Goal: Task Accomplishment & Management: Manage account settings

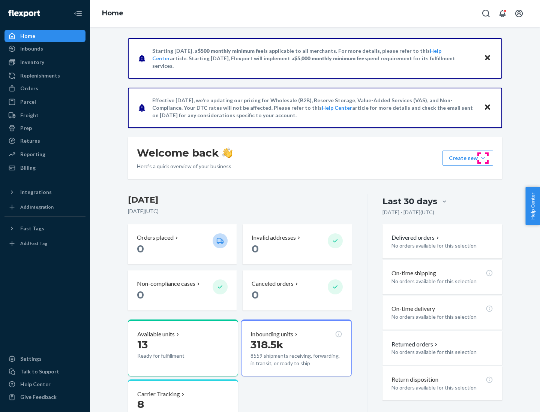
click at [483, 158] on button "Create new Create new inbound Create new order Create new product" at bounding box center [467, 158] width 51 height 15
click at [25, 128] on div "Prep" at bounding box center [26, 127] width 12 height 7
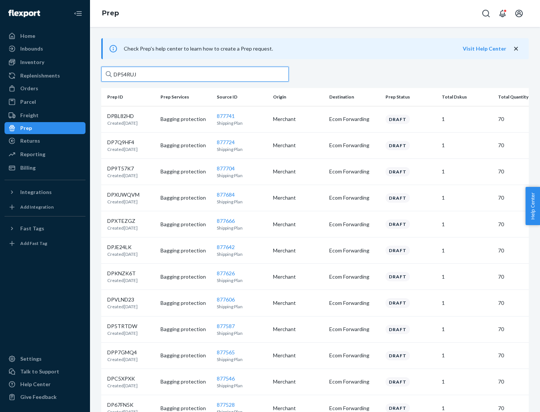
type input "DP54RUJL"
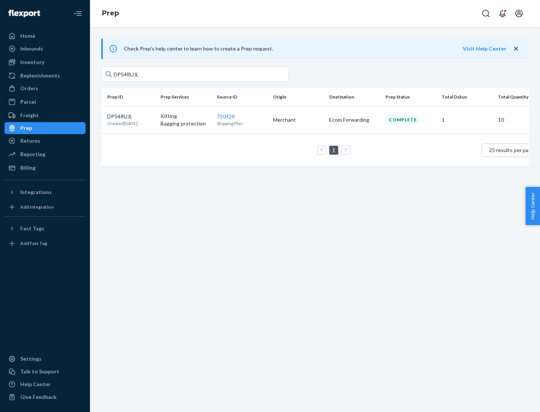
click at [131, 116] on p "DP54RUJL" at bounding box center [122, 116] width 30 height 7
